Goal: Information Seeking & Learning: Learn about a topic

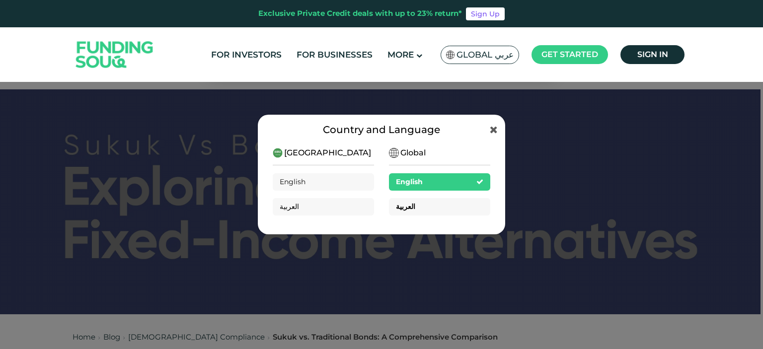
click at [399, 205] on span "العربية" at bounding box center [405, 206] width 19 height 9
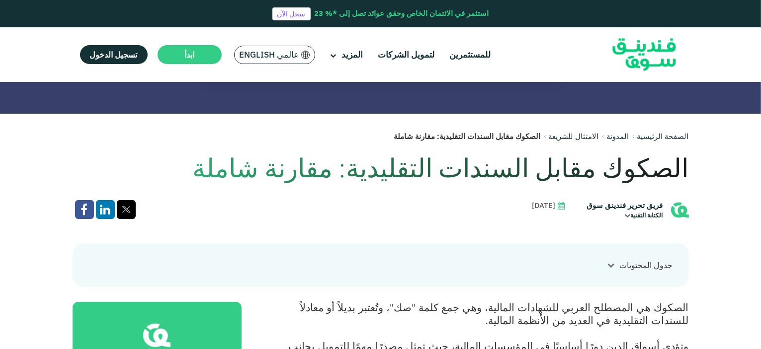
scroll to position [199, 0]
